Goal: Find specific page/section: Find specific page/section

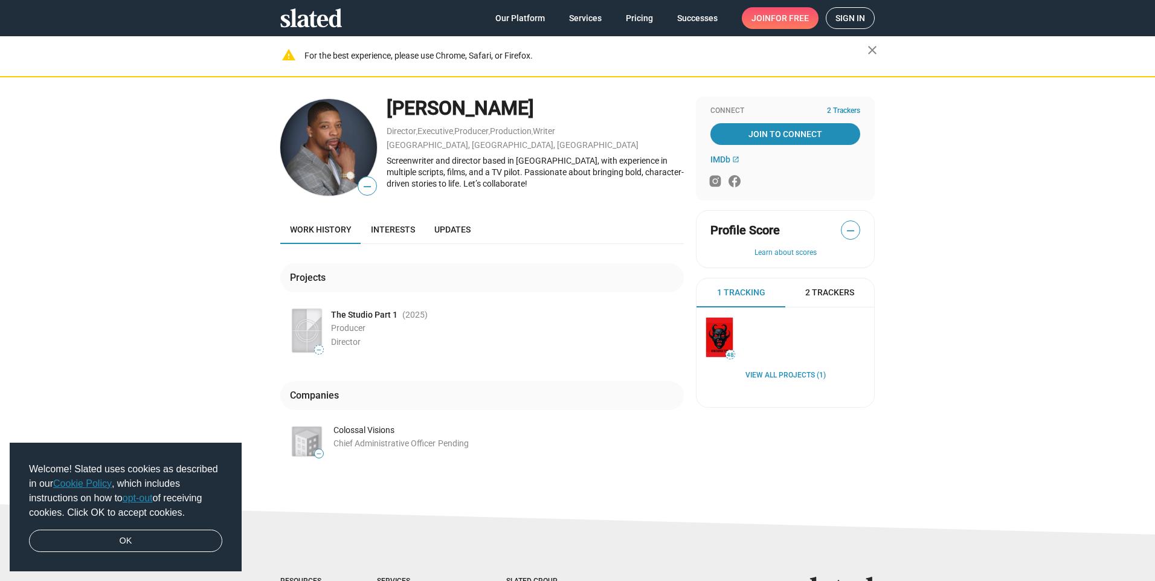
click at [324, 124] on img at bounding box center [328, 147] width 97 height 97
click at [313, 151] on img at bounding box center [328, 147] width 97 height 97
click at [466, 129] on link "Producer" at bounding box center [471, 131] width 34 height 10
